Goal: Task Accomplishment & Management: Use online tool/utility

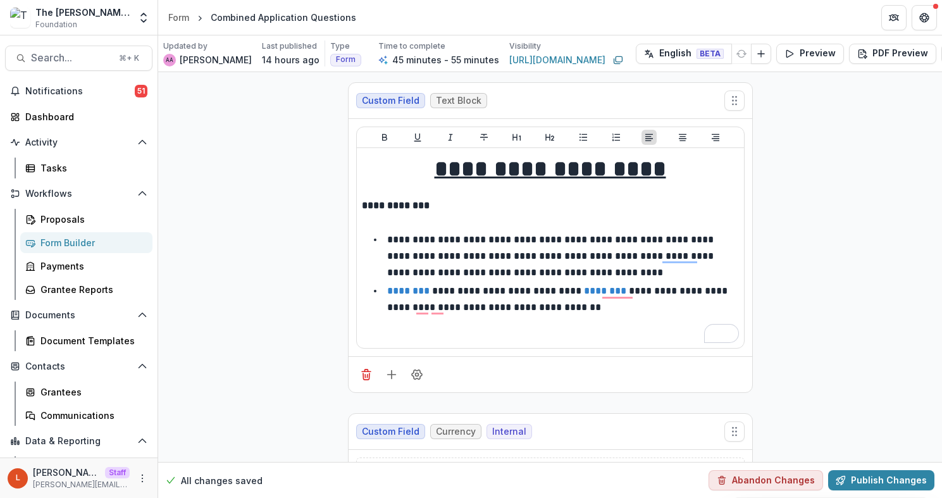
scroll to position [16, 0]
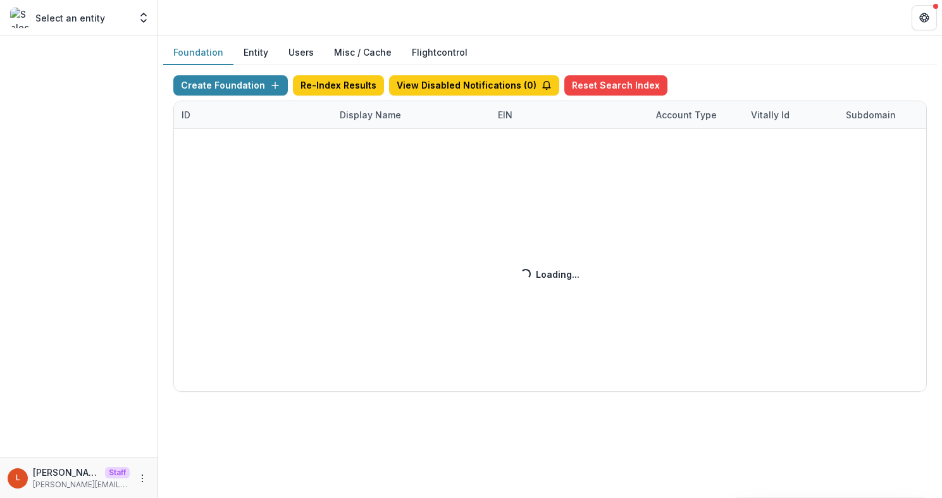
click at [368, 122] on div "Create Foundation Re-Index Results View Disabled Notifications ( 0 ) Reset Sear…" at bounding box center [550, 233] width 754 height 316
click at [367, 122] on div "Create Foundation Re-Index Results View Disabled Notifications ( 0 ) Reset Sear…" at bounding box center [550, 233] width 754 height 316
click at [364, 113] on div "Create Foundation Re-Index Results View Disabled Notifications ( 0 ) Reset Sear…" at bounding box center [550, 233] width 754 height 316
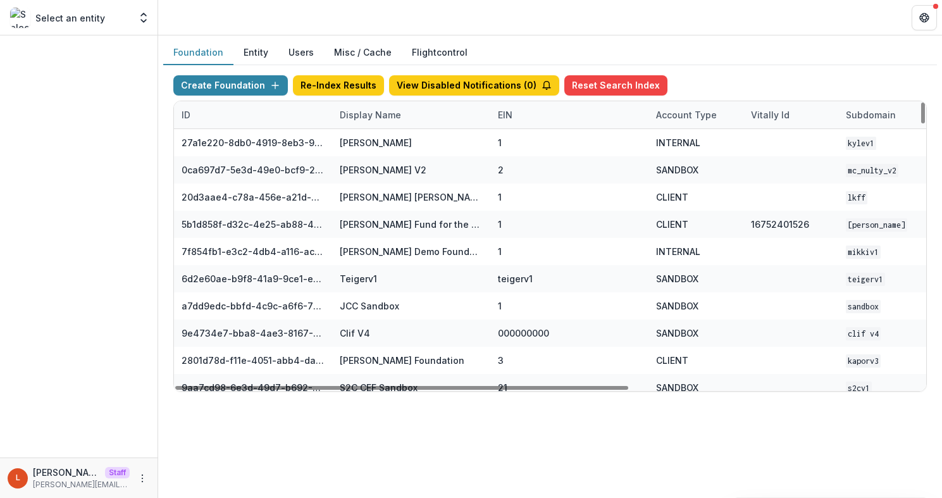
click at [364, 113] on div "Display Name" at bounding box center [370, 114] width 77 height 13
click at [369, 146] on input at bounding box center [411, 144] width 152 height 20
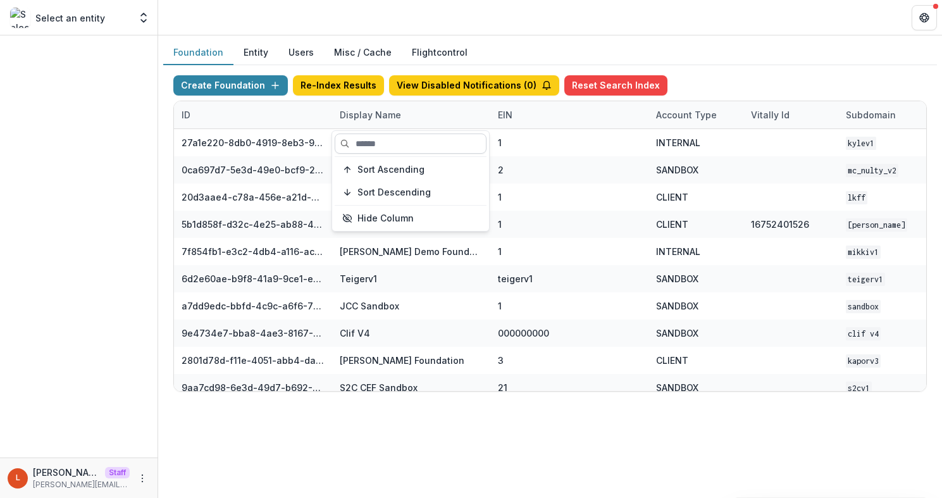
type input "*"
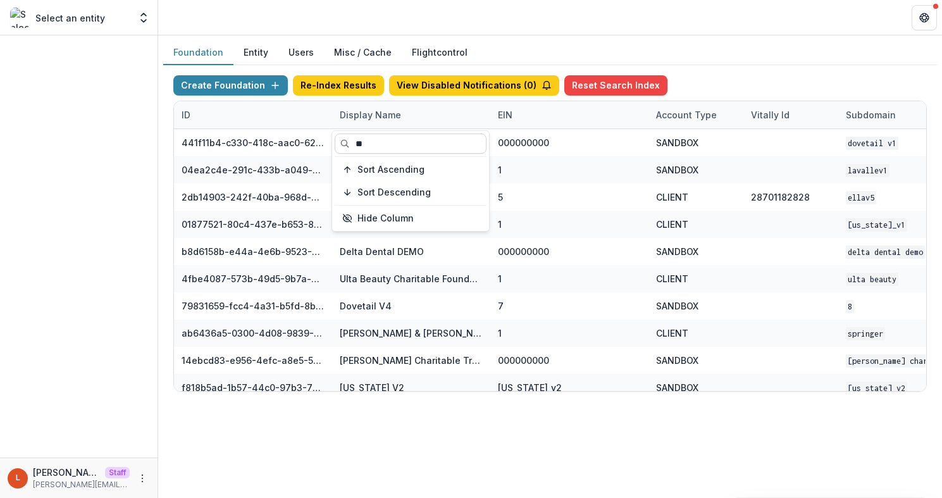
type input "*"
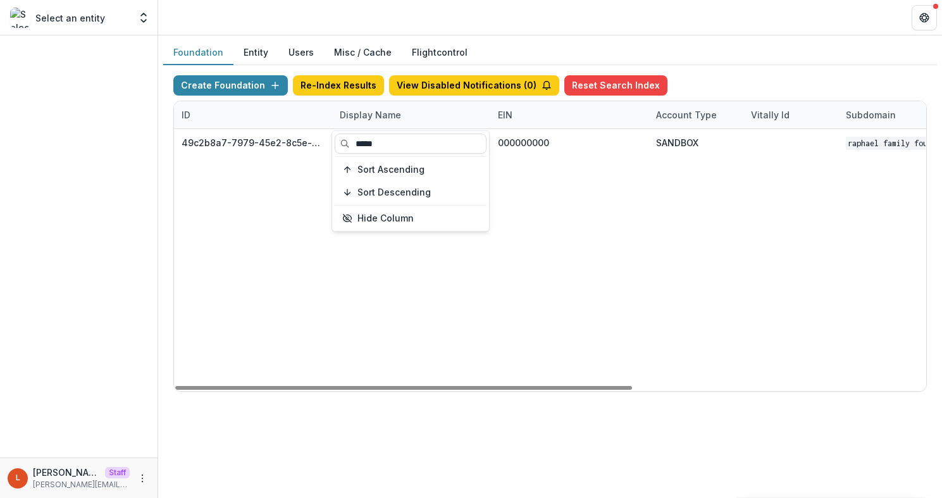
type input "*****"
click at [767, 278] on div "49c2b8a7-7979-45e2-8c5e-03fb224fdb7f Raphael Family Foundation 000000000 SANDBO…" at bounding box center [791, 260] width 1234 height 262
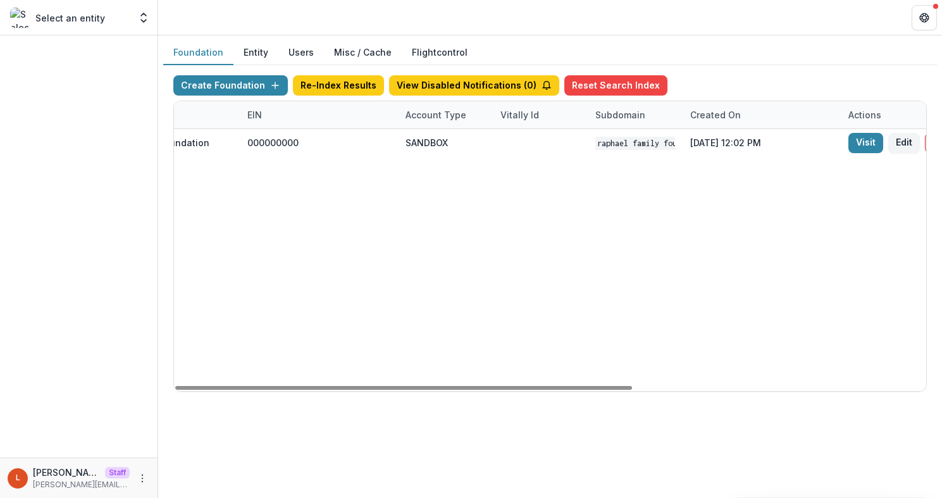
scroll to position [0, 482]
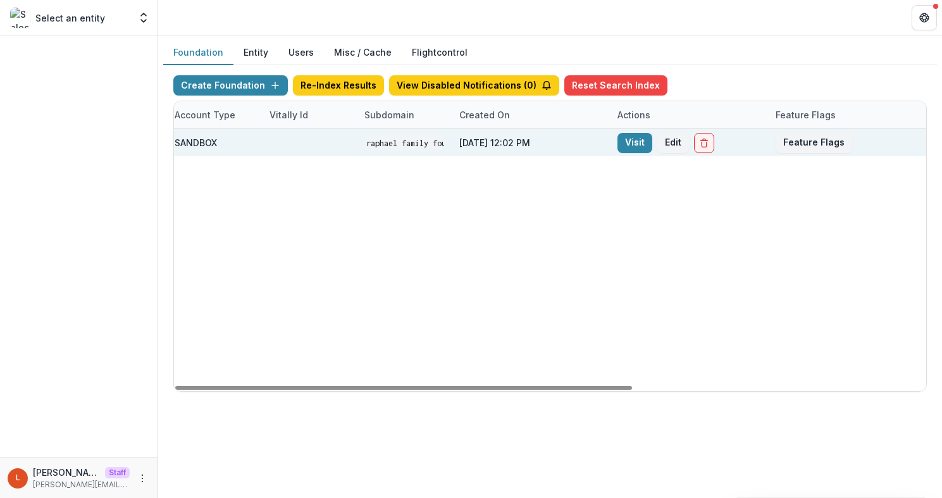
click at [599, 142] on div "Jun 23, 2025, 12:02 PM" at bounding box center [531, 142] width 158 height 27
click at [648, 142] on link "Visit" at bounding box center [635, 143] width 35 height 20
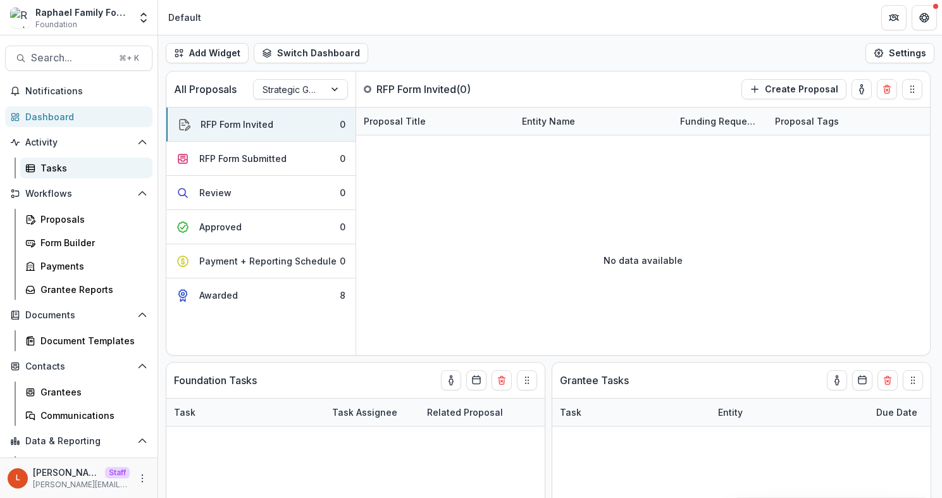
click at [56, 162] on div "Tasks" at bounding box center [92, 167] width 102 height 13
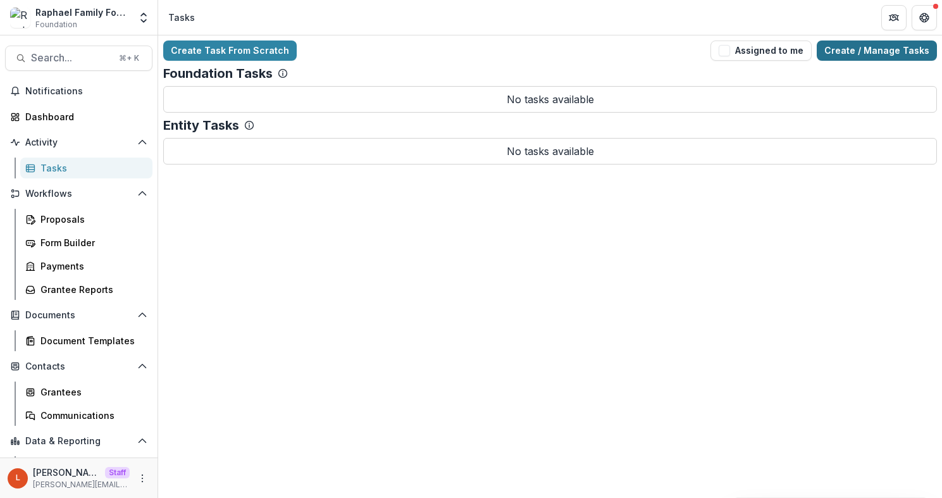
click at [870, 54] on link "Create / Manage Tasks" at bounding box center [877, 51] width 120 height 20
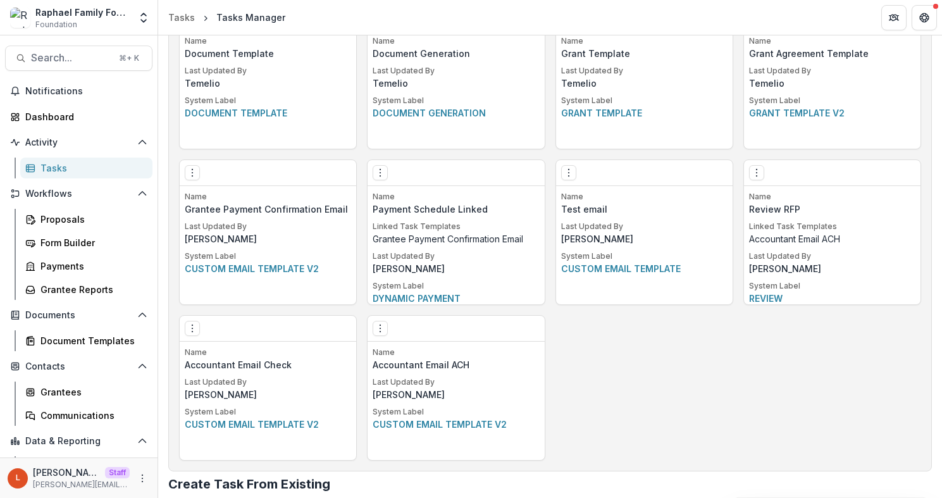
scroll to position [737, 0]
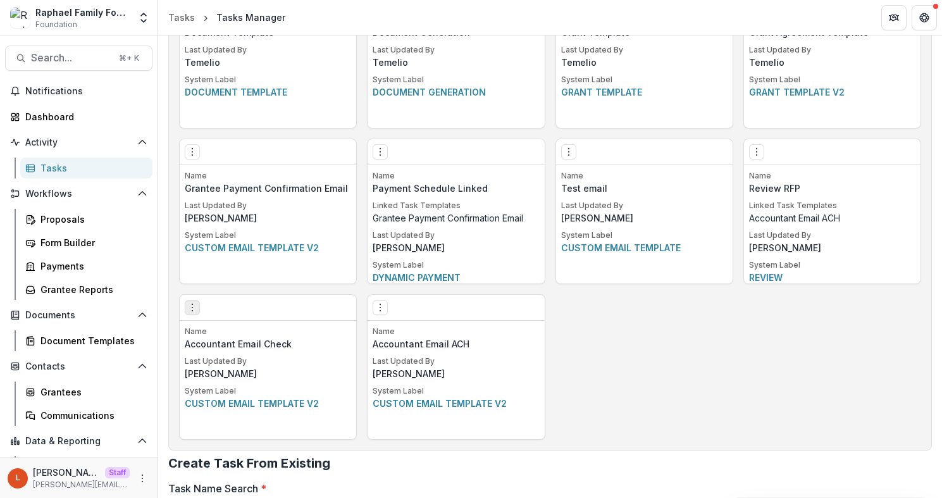
click at [190, 308] on icon "Options" at bounding box center [192, 308] width 10 height 10
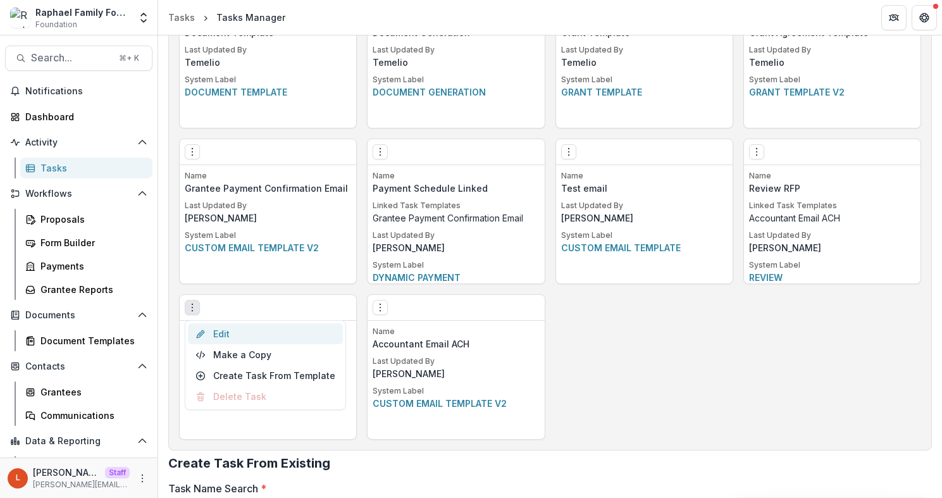
click at [239, 328] on link "Edit" at bounding box center [265, 333] width 155 height 21
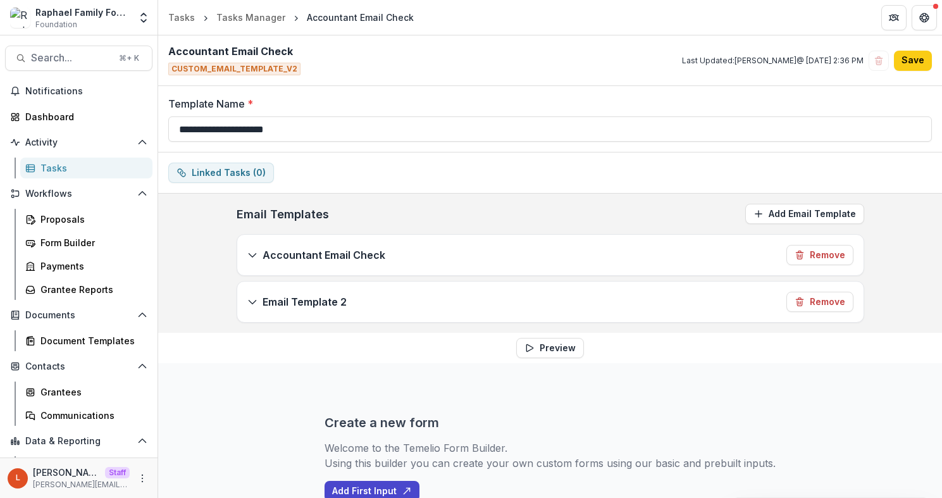
click at [337, 258] on p "Accountant Email Check" at bounding box center [324, 254] width 123 height 15
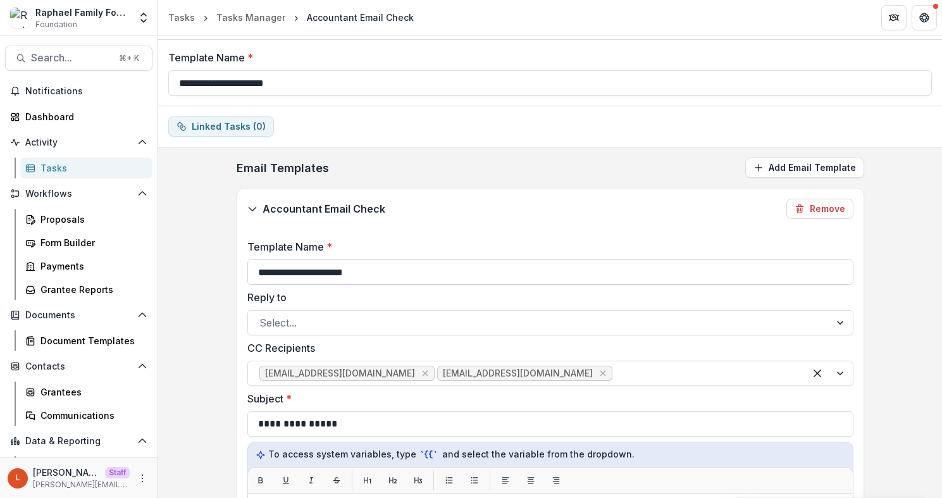
scroll to position [26, 0]
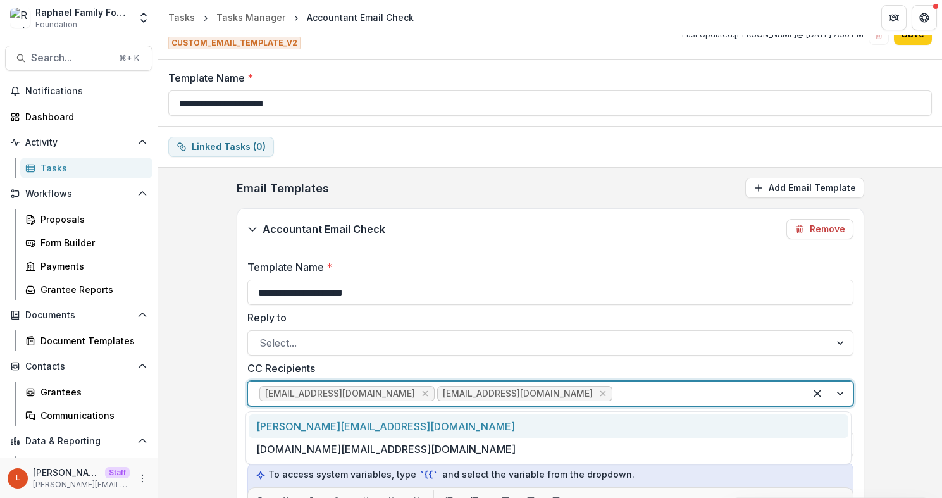
click at [672, 396] on div at bounding box center [704, 394] width 178 height 18
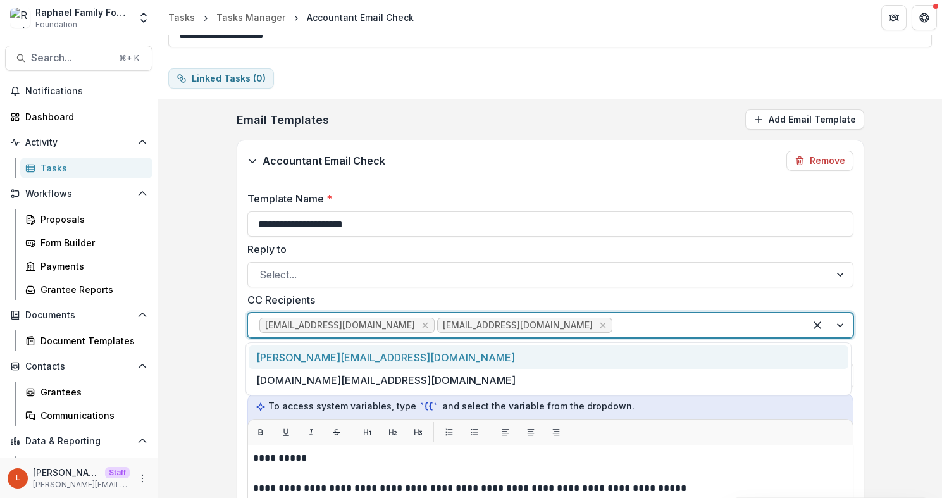
scroll to position [94, 0]
type input "*"
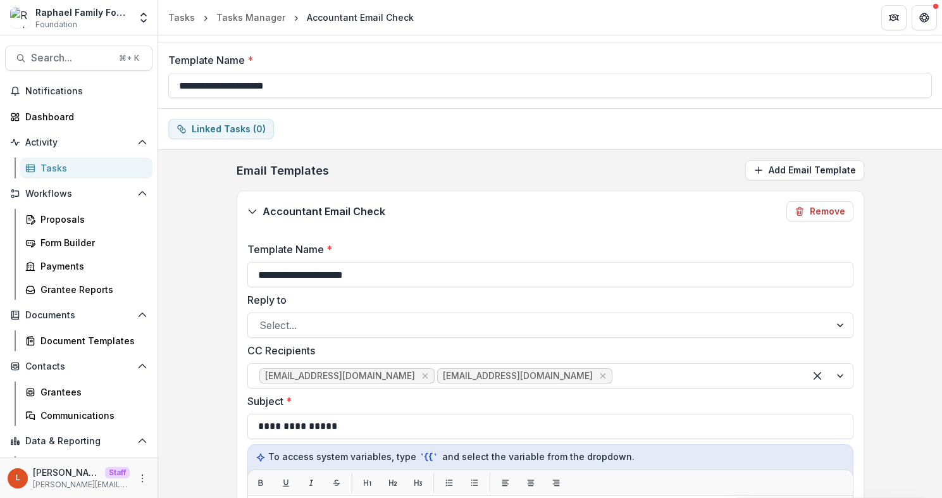
scroll to position [0, 0]
